Goal: Task Accomplishment & Management: Complete application form

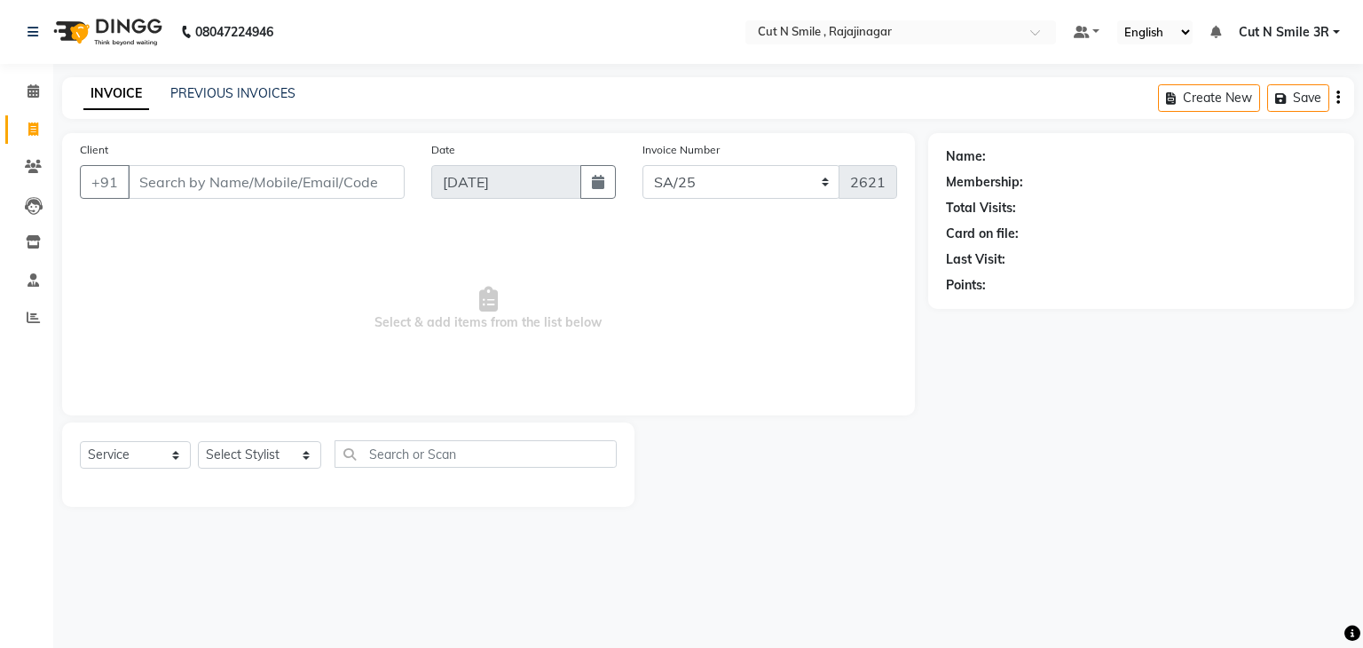
select select "7181"
select select "service"
click at [246, 177] on input "Client" at bounding box center [266, 182] width 277 height 34
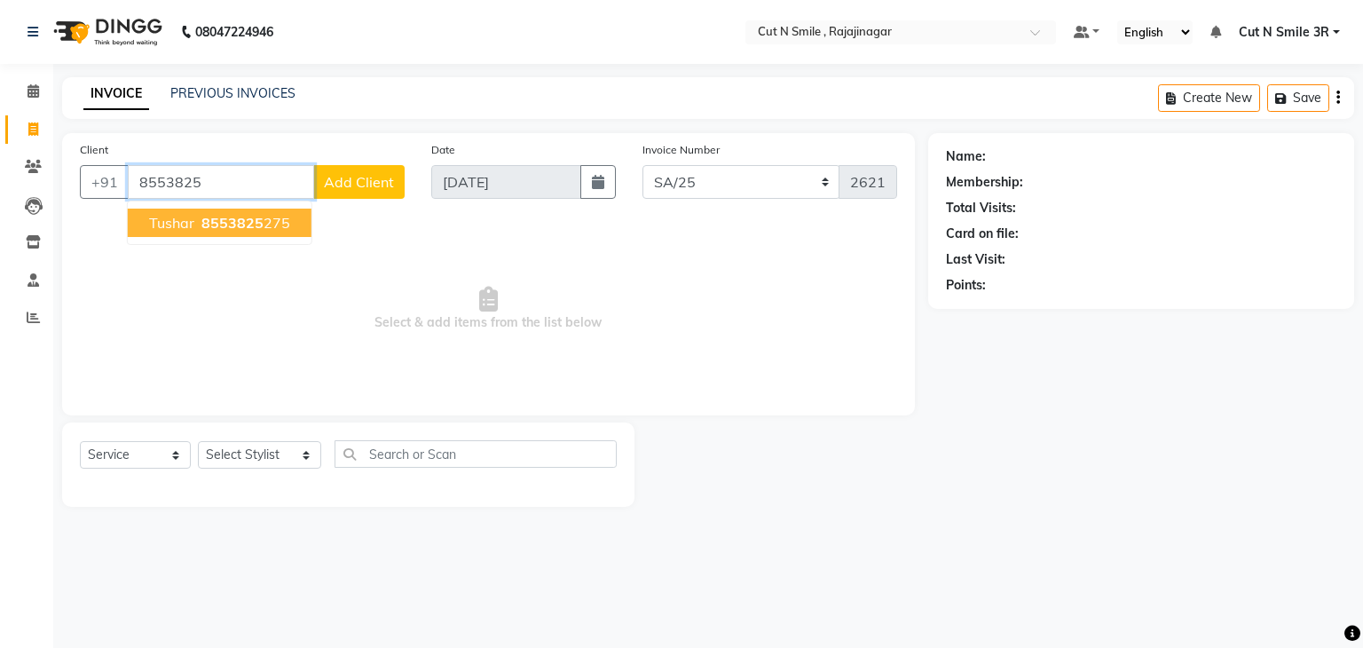
click at [238, 224] on span "8553825" at bounding box center [232, 223] width 62 height 18
type input "8553825275"
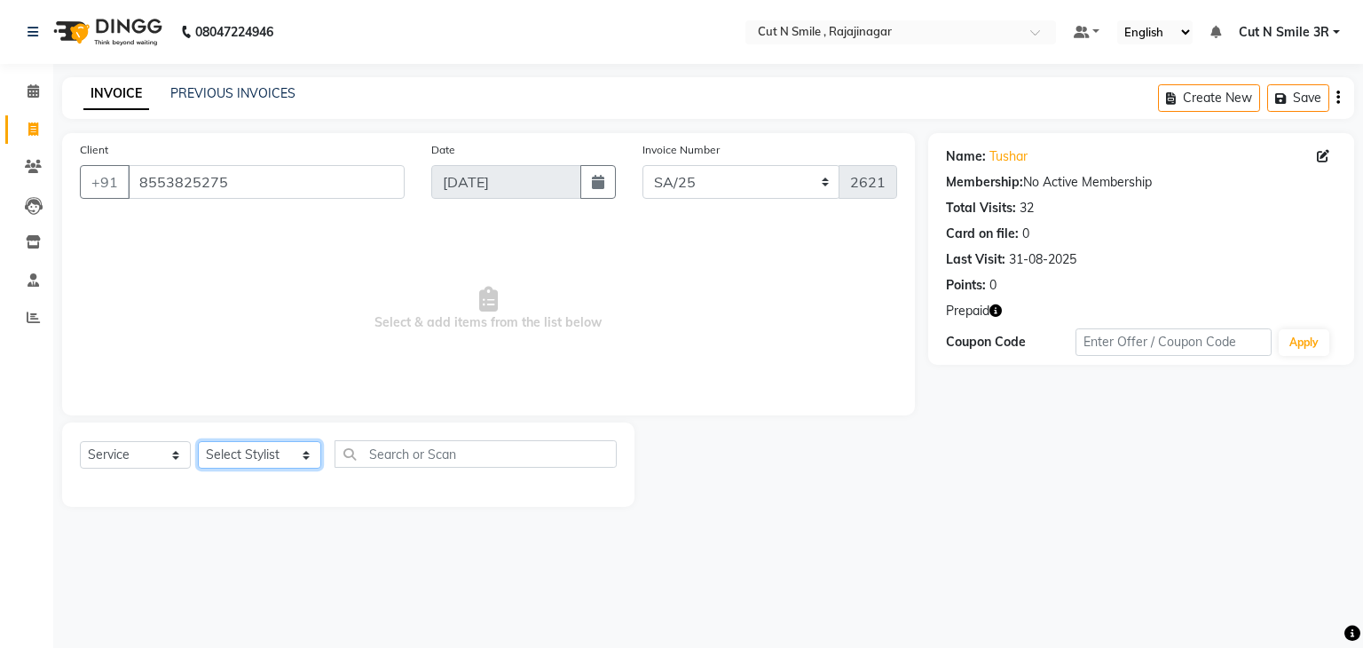
click at [262, 467] on select "Select Stylist [PERSON_NAME] Ammu 3R [PERSON_NAME] VN [PERSON_NAME] 3R [PERSON_…" at bounding box center [259, 455] width 123 height 28
click at [198, 442] on select "Select Stylist [PERSON_NAME] Ammu 3R [PERSON_NAME] VN [PERSON_NAME] 3R [PERSON_…" at bounding box center [259, 455] width 123 height 28
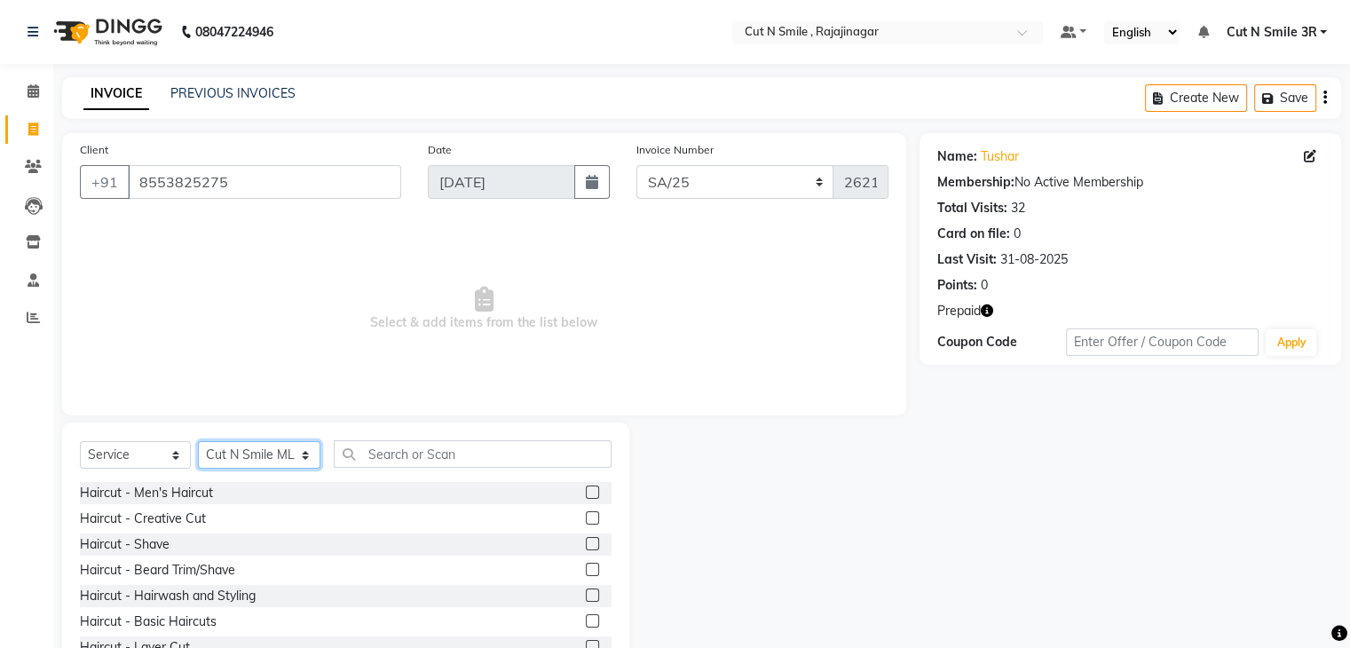
click at [259, 454] on select "Select Stylist [PERSON_NAME] Ammu 3R [PERSON_NAME] VN [PERSON_NAME] 3R [PERSON_…" at bounding box center [259, 455] width 122 height 28
select select "58701"
click at [198, 442] on select "Select Stylist [PERSON_NAME] Ammu 3R [PERSON_NAME] VN [PERSON_NAME] 3R [PERSON_…" at bounding box center [259, 455] width 122 height 28
click at [416, 451] on input "text" at bounding box center [472, 454] width 277 height 28
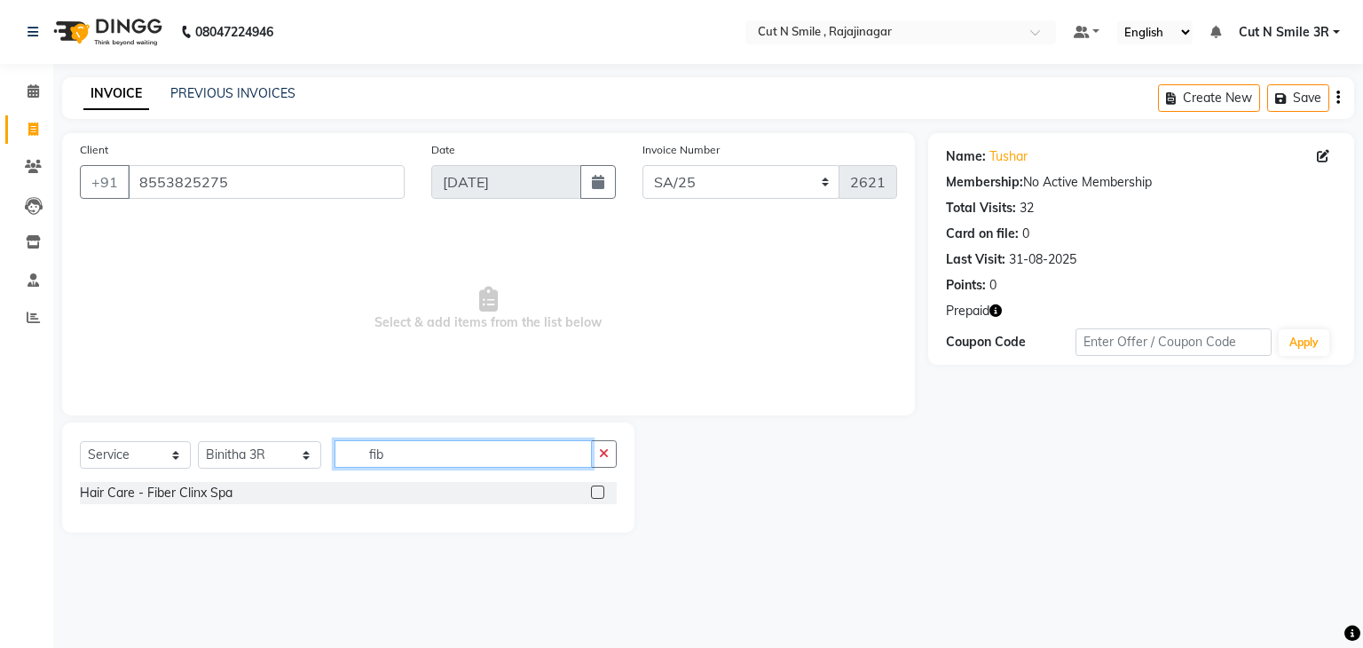
type input "fib"
click at [596, 496] on label at bounding box center [597, 491] width 13 height 13
click at [596, 496] on input "checkbox" at bounding box center [597, 493] width 12 height 12
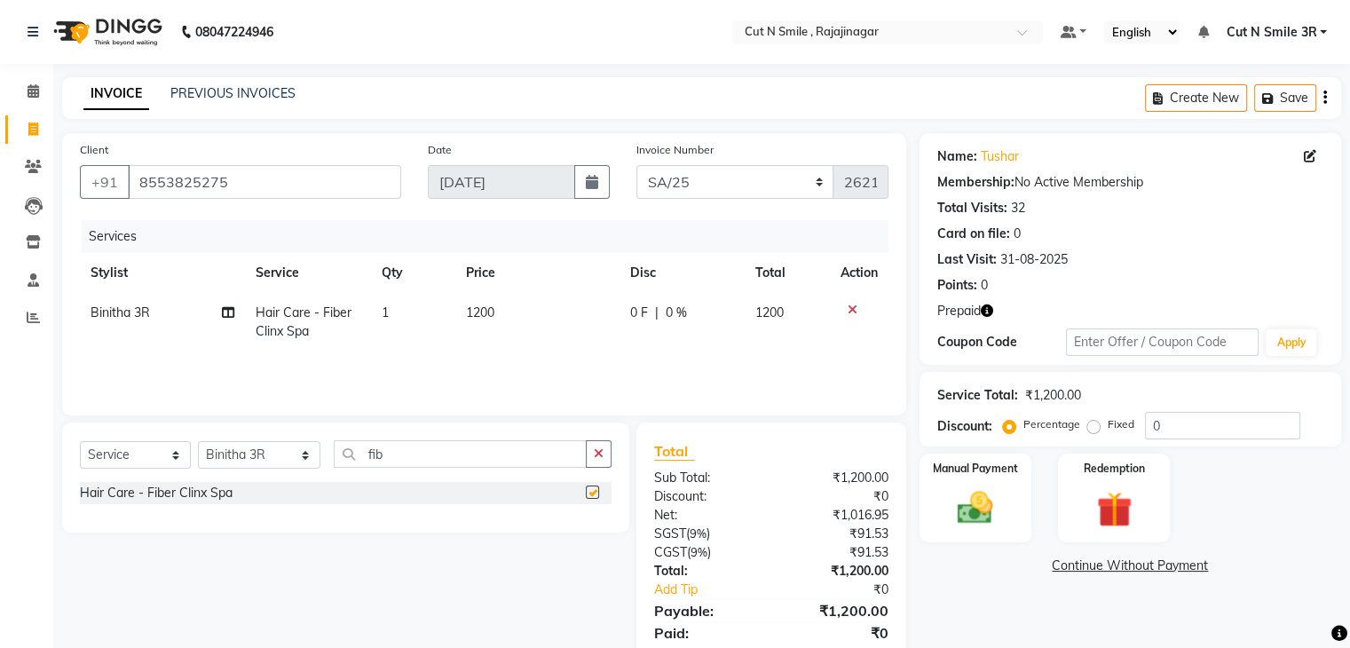
checkbox input "false"
click at [505, 306] on td "1200" at bounding box center [537, 322] width 164 height 59
select select "58701"
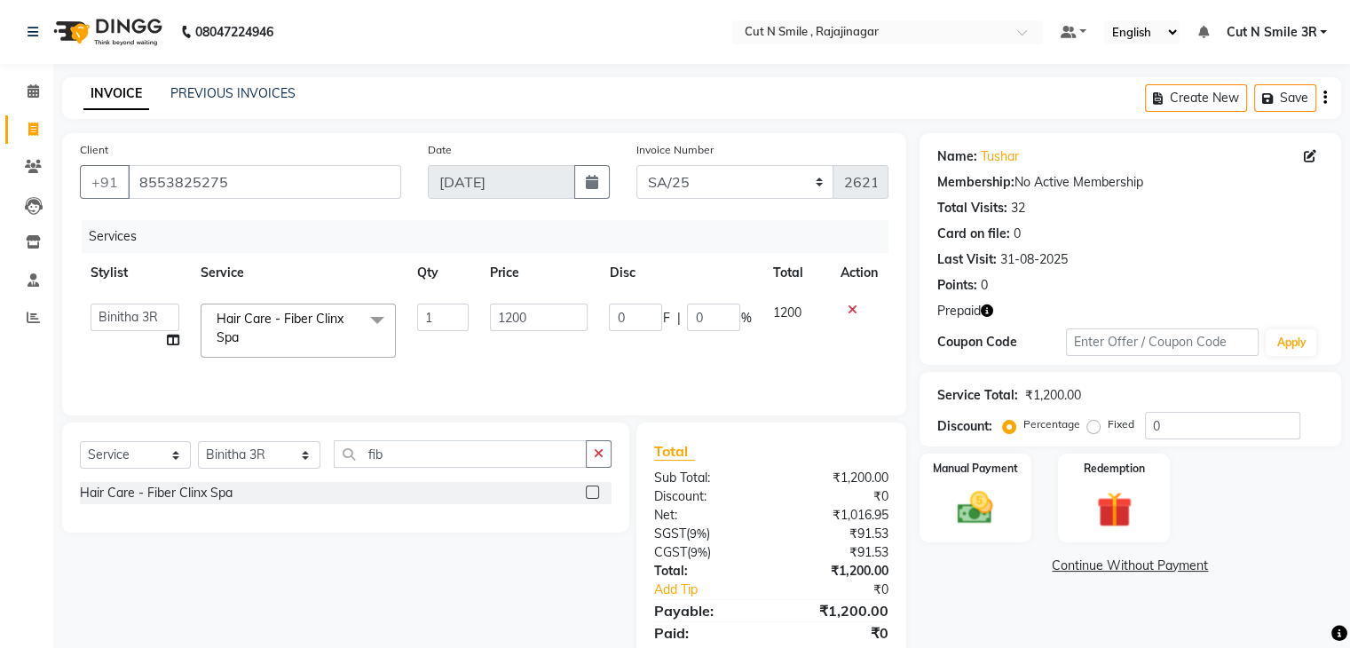
click at [505, 306] on input "1200" at bounding box center [539, 317] width 98 height 28
type input "2400"
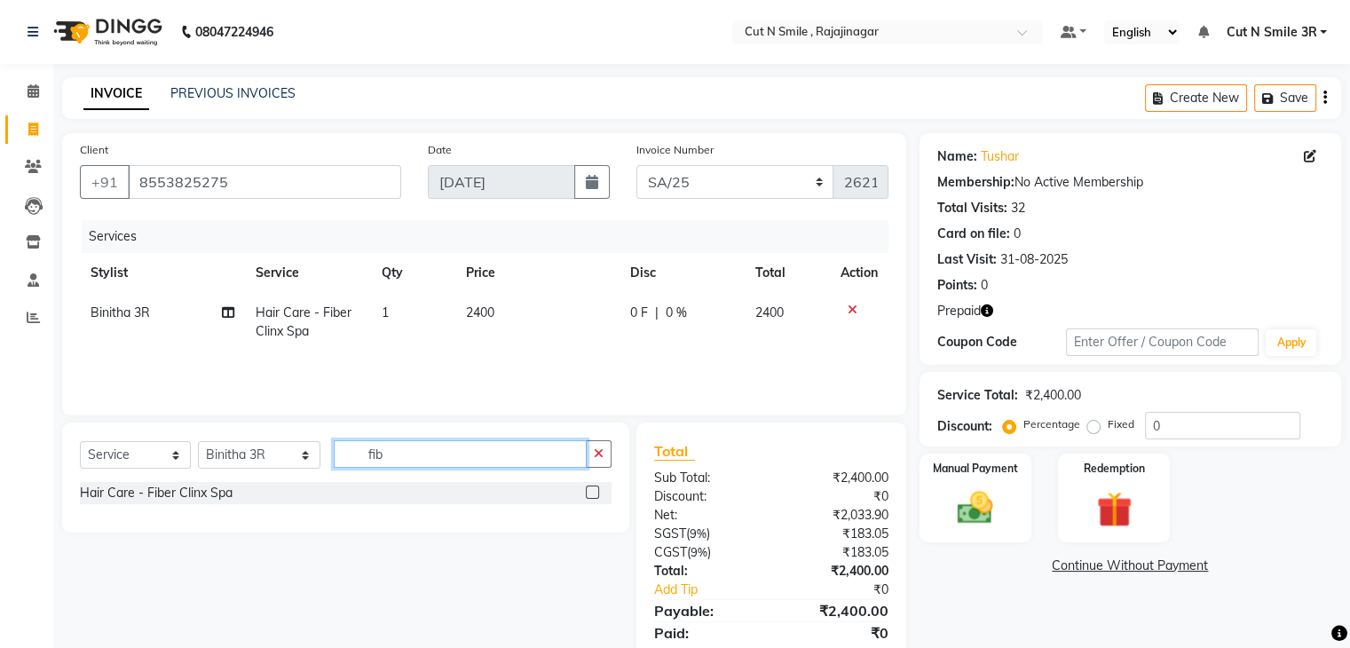
click at [420, 452] on input "fib" at bounding box center [460, 454] width 252 height 28
type input "eye"
click at [592, 488] on label at bounding box center [592, 491] width 13 height 13
click at [592, 488] on input "checkbox" at bounding box center [592, 493] width 12 height 12
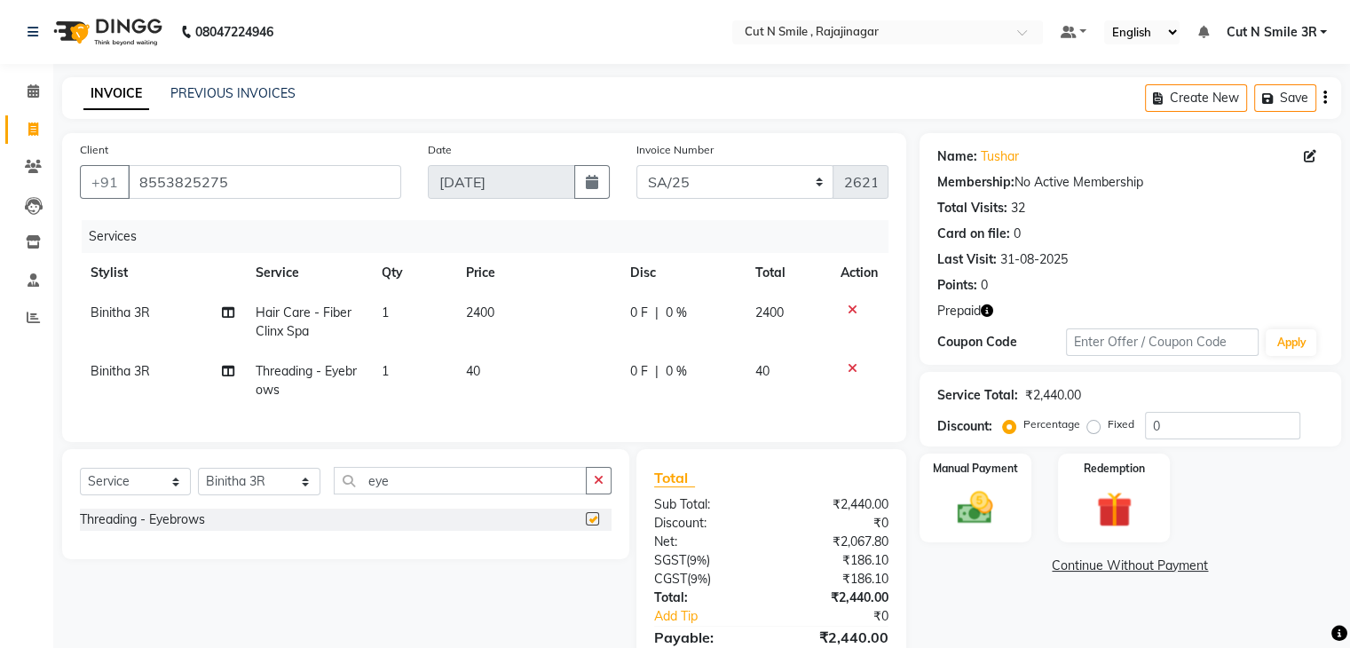
checkbox input "false"
click at [484, 374] on td "40" at bounding box center [537, 380] width 164 height 59
select select "58701"
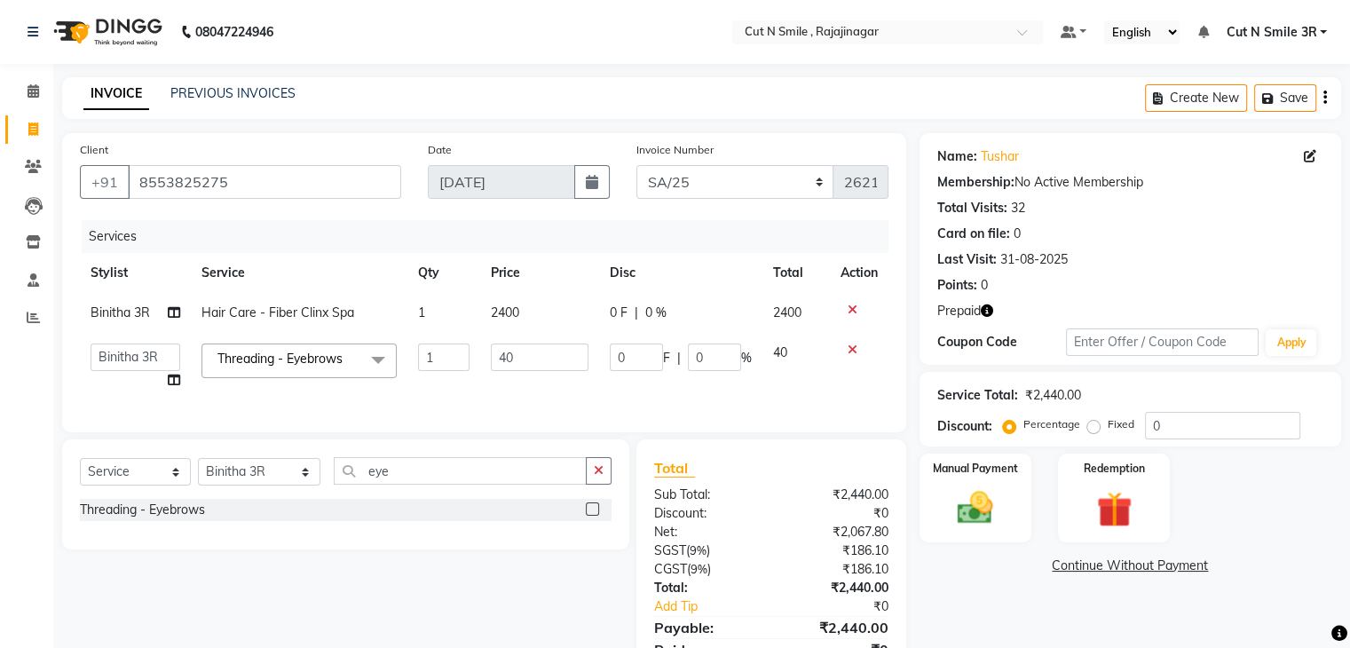
click at [484, 374] on td "40" at bounding box center [539, 366] width 119 height 67
click at [524, 361] on input "40" at bounding box center [540, 357] width 98 height 28
type input "4"
type input "50"
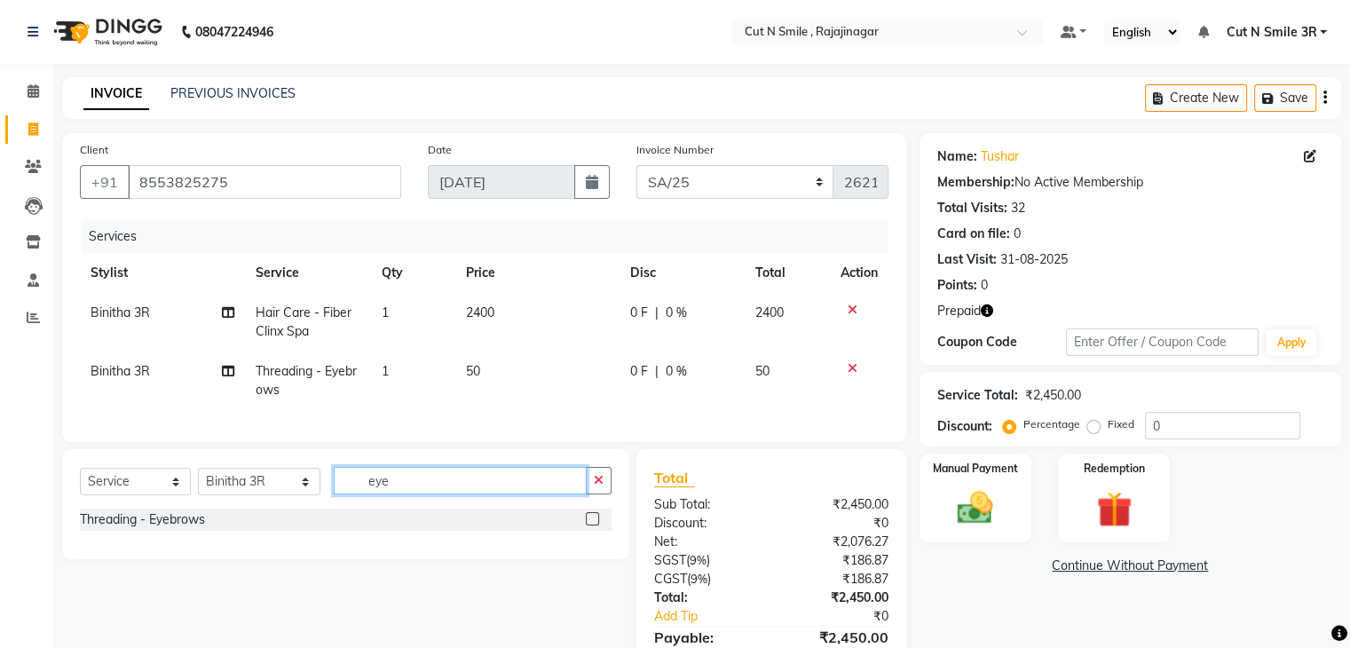
click at [475, 491] on input "eye" at bounding box center [460, 481] width 252 height 28
type input "upp"
click at [592, 525] on label at bounding box center [592, 518] width 13 height 13
click at [592, 525] on input "checkbox" at bounding box center [592, 520] width 12 height 12
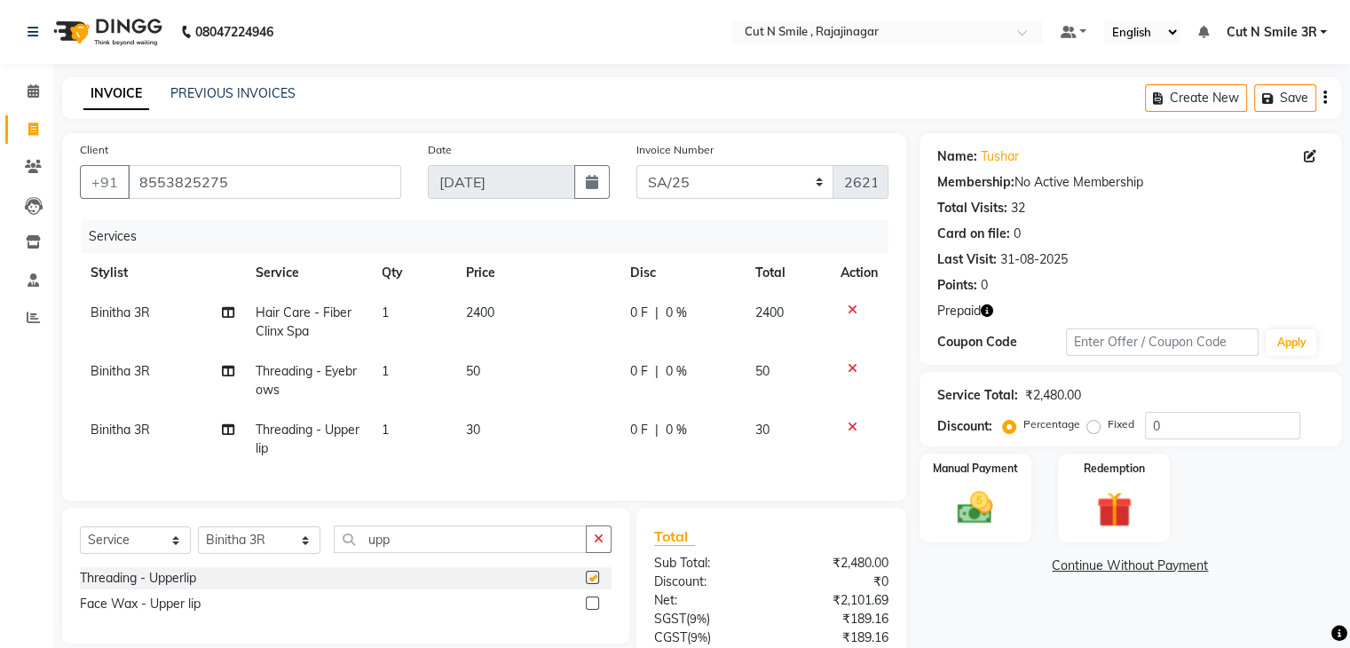
checkbox input "false"
click at [1109, 523] on img at bounding box center [1112, 509] width 59 height 45
click at [1143, 574] on span "Prepaid 1" at bounding box center [1125, 567] width 58 height 20
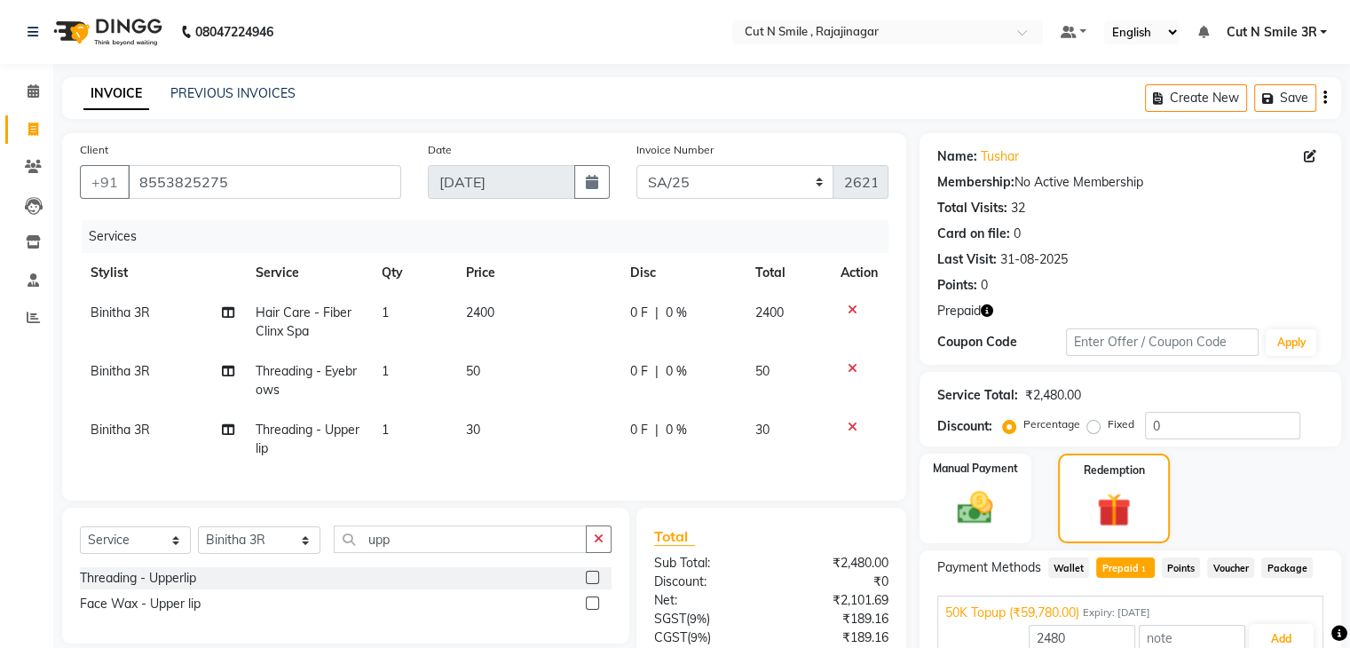
scroll to position [161, 0]
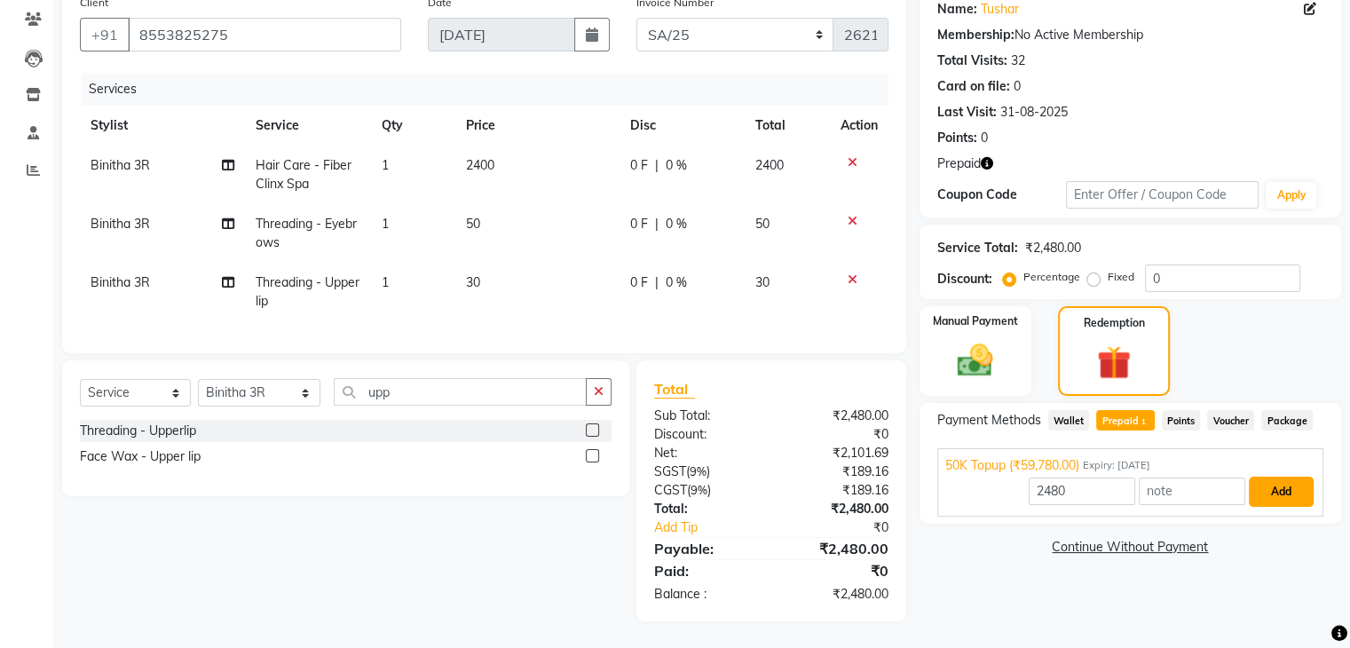
click at [1287, 477] on button "Add" at bounding box center [1281, 492] width 65 height 30
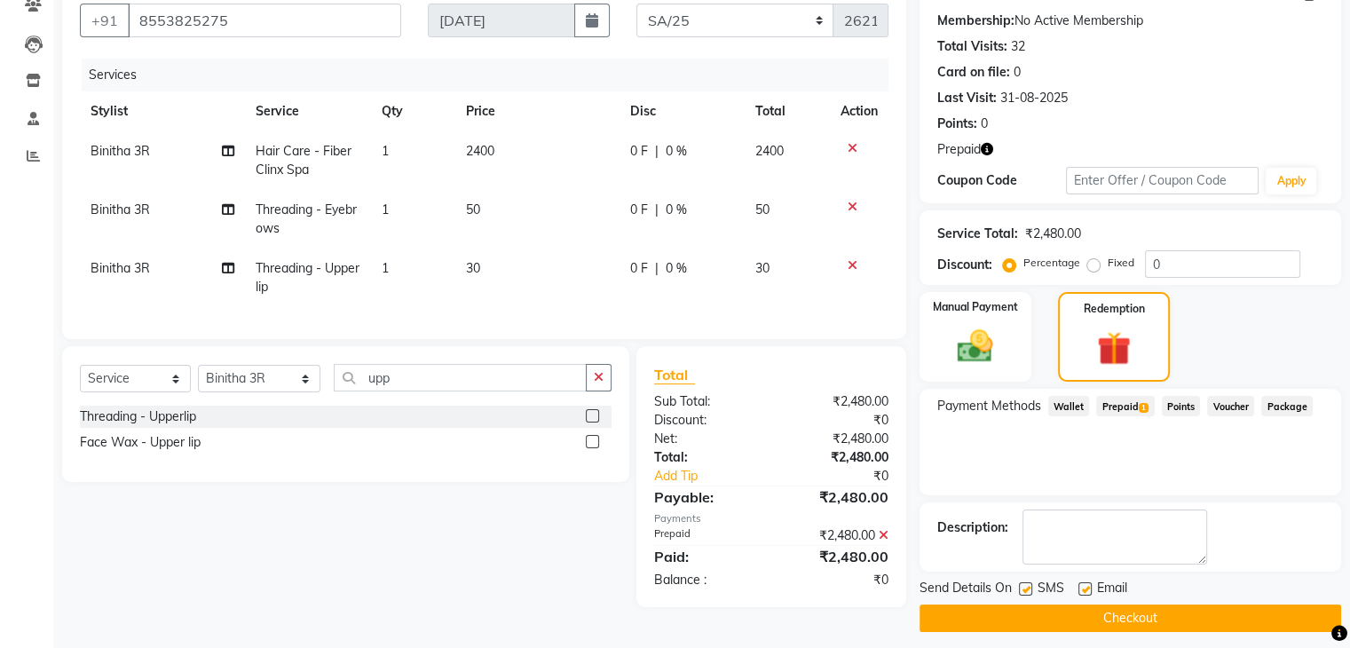
click at [1178, 612] on button "Checkout" at bounding box center [1129, 618] width 421 height 28
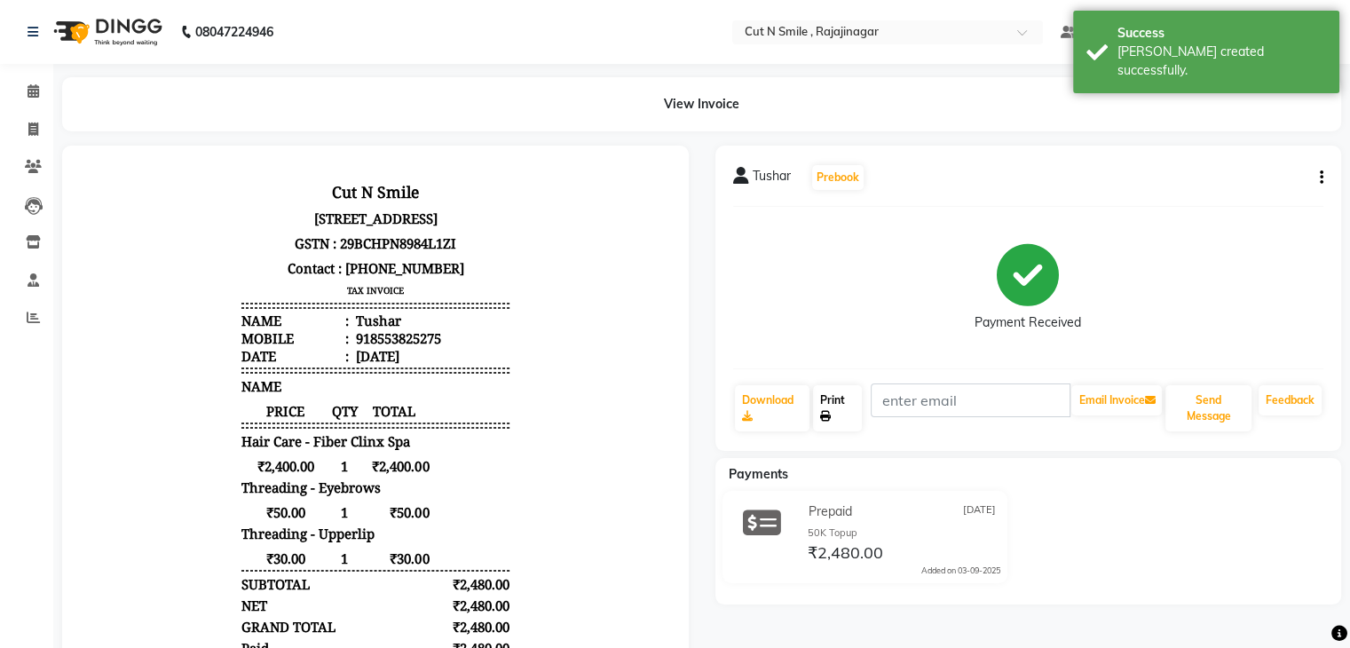
click at [828, 392] on link "Print" at bounding box center [837, 408] width 49 height 46
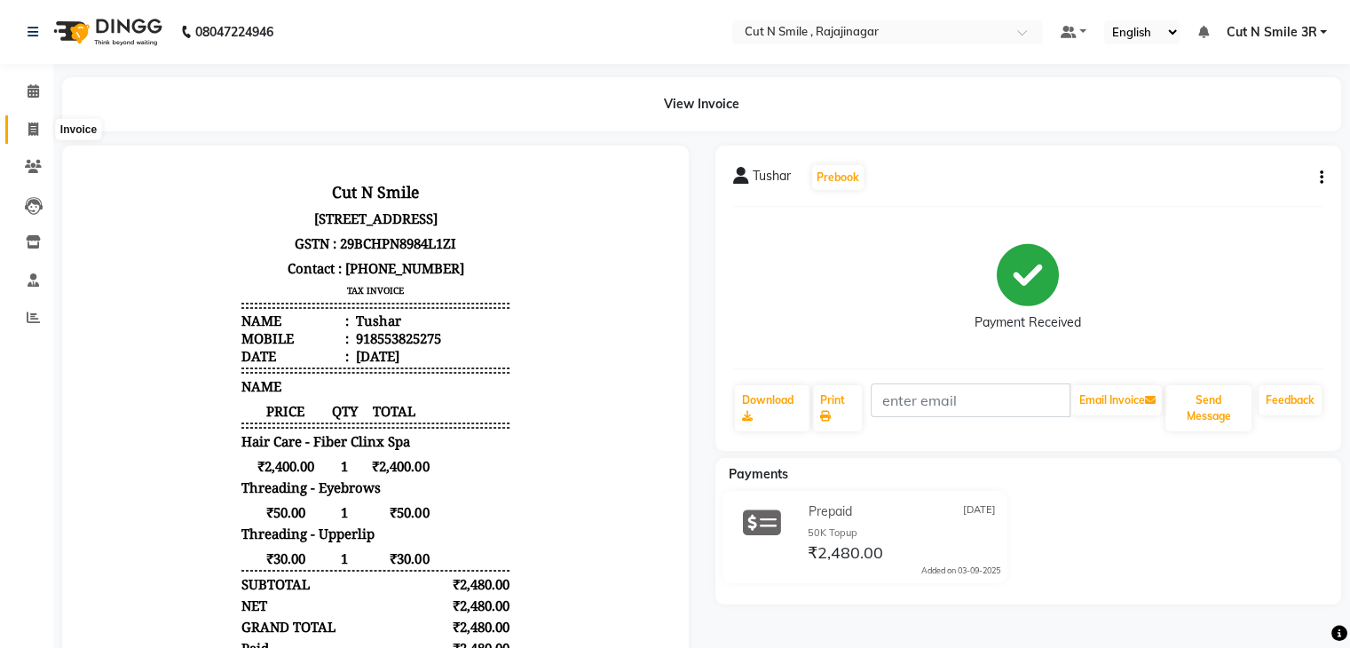
click at [39, 132] on span at bounding box center [33, 130] width 31 height 20
select select "service"
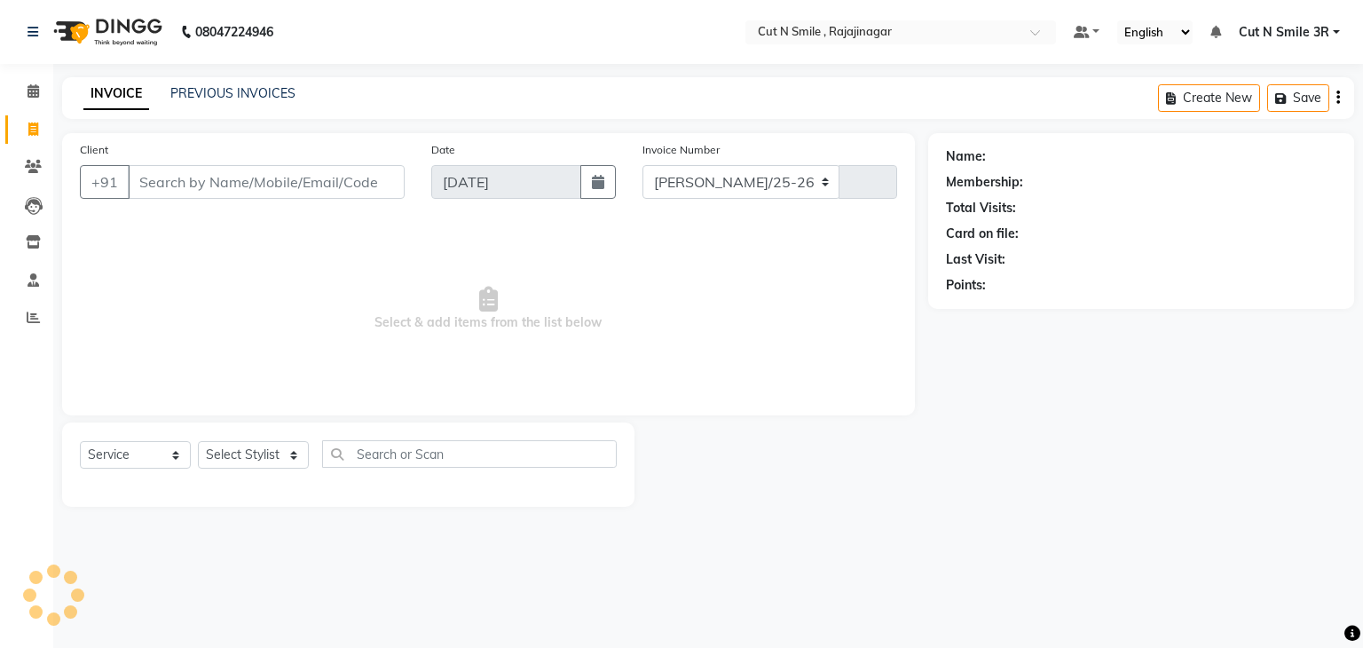
select select "7187"
type input "124"
click at [694, 193] on select "[PERSON_NAME]/25-26 LA/2025-26 SH/25 CH/25 SA/25" at bounding box center [741, 182] width 198 height 34
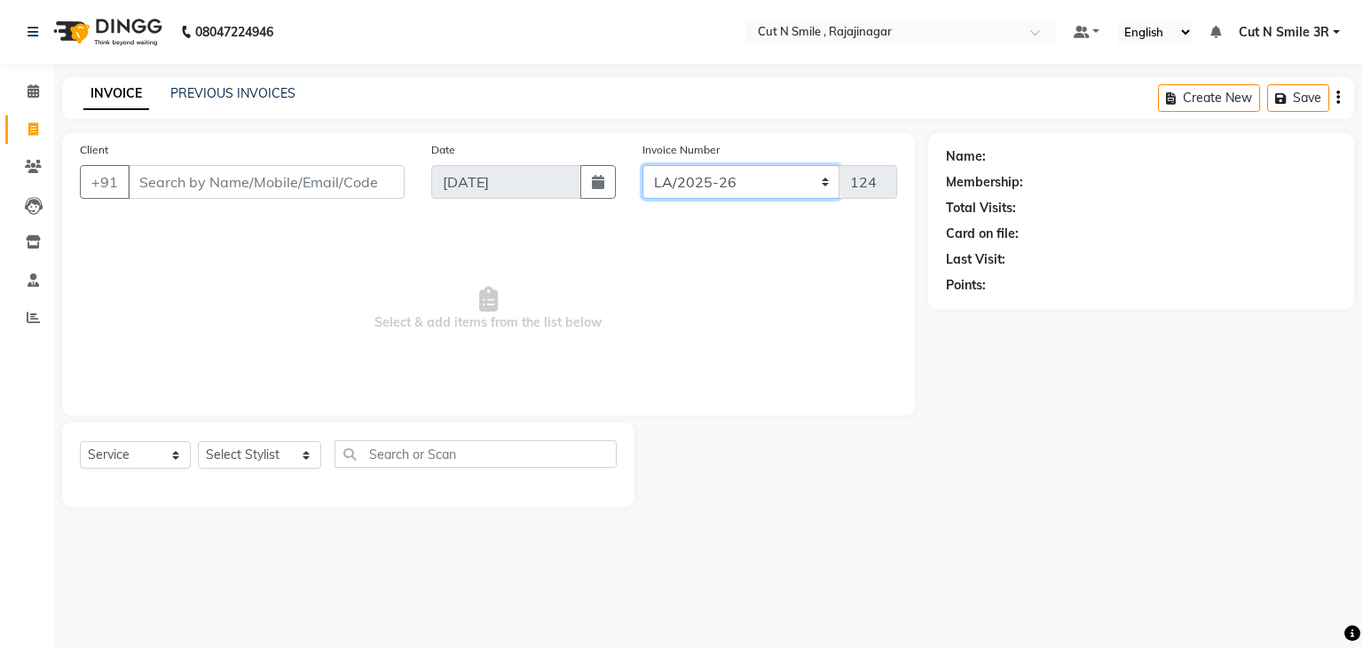
select select "7181"
click at [642, 165] on select "[PERSON_NAME]/25-26 LA/2025-26 SH/25 CH/25 SA/25" at bounding box center [741, 182] width 198 height 34
type input "2622"
click at [687, 313] on span "Select & add items from the list below" at bounding box center [488, 308] width 817 height 177
